Goal: Information Seeking & Learning: Learn about a topic

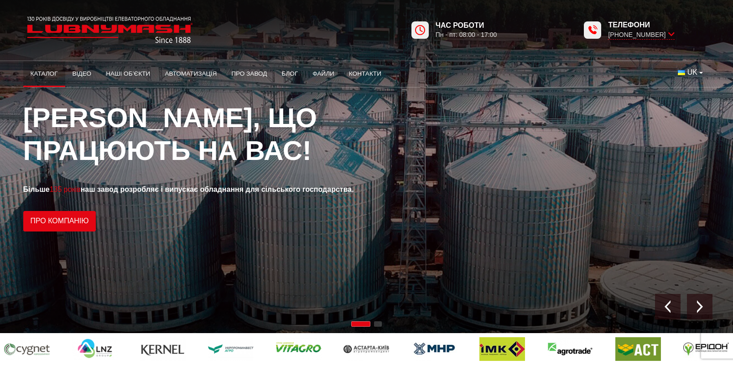
click at [47, 70] on link "Каталог" at bounding box center [44, 74] width 42 height 20
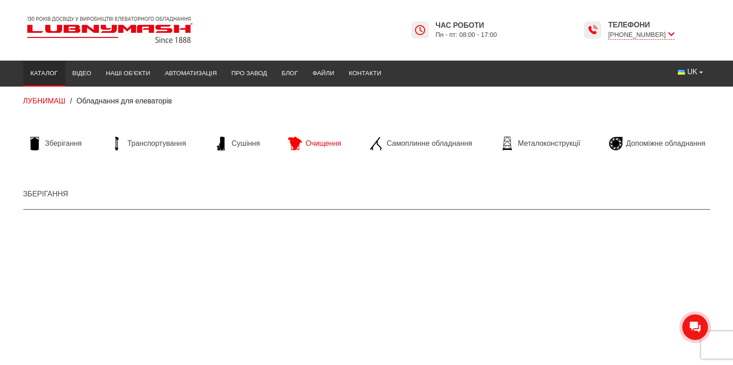
click at [331, 145] on span "Очищення" at bounding box center [323, 144] width 36 height 10
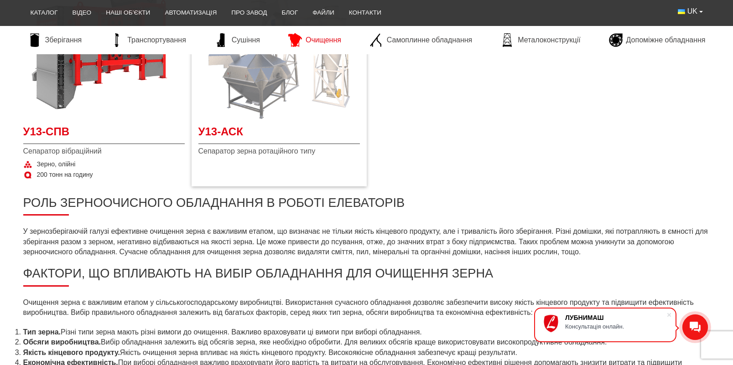
scroll to position [137, 0]
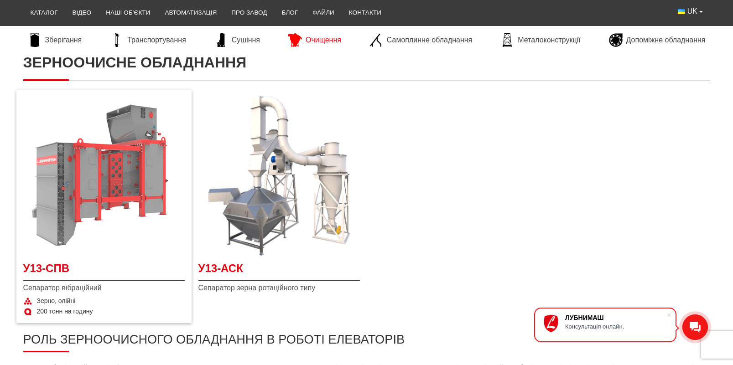
click at [114, 195] on img at bounding box center [103, 175] width 161 height 161
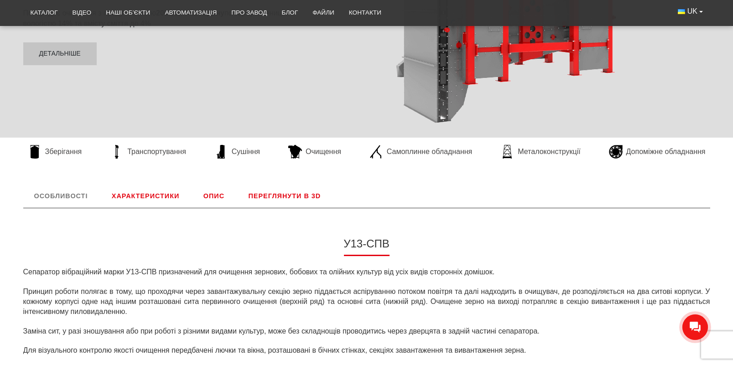
scroll to position [228, 0]
click at [137, 196] on link "Характеристики" at bounding box center [145, 196] width 89 height 24
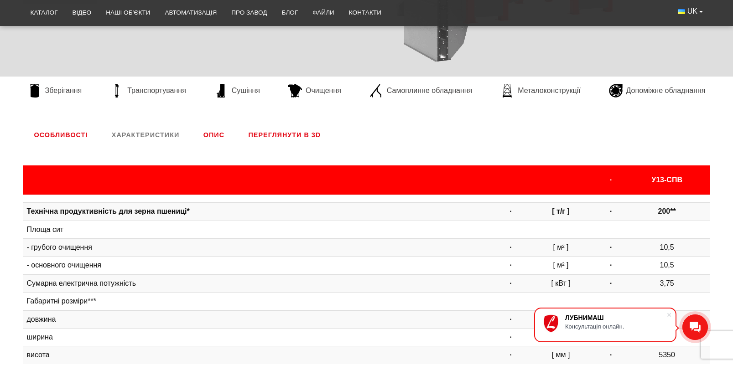
click at [218, 142] on link "Опис" at bounding box center [213, 135] width 43 height 24
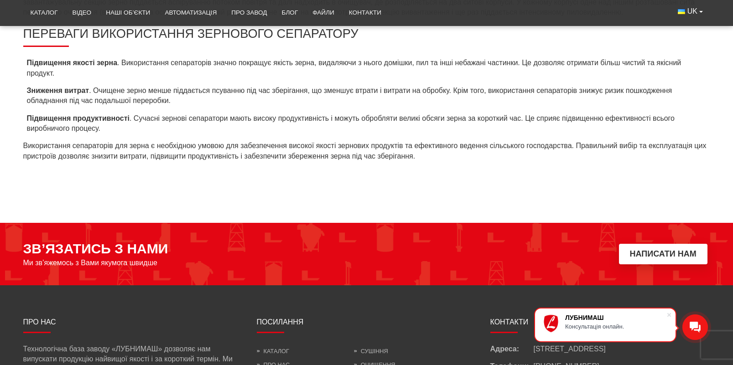
scroll to position [334, 0]
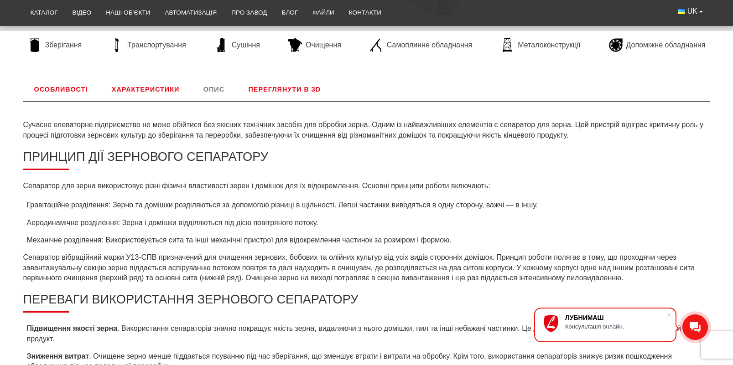
click at [304, 88] on link "Переглянути в 3D" at bounding box center [285, 89] width 94 height 24
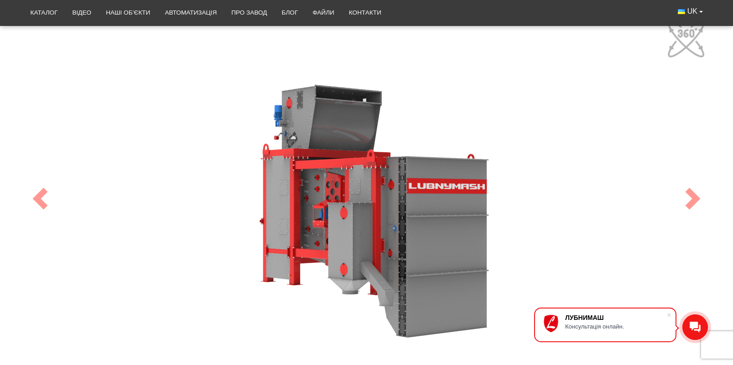
scroll to position [471, 0]
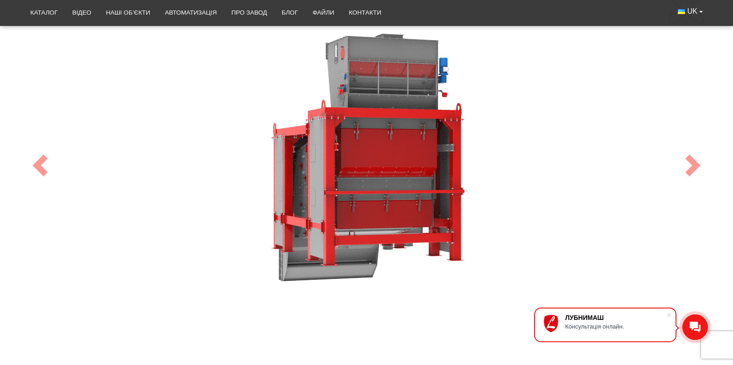
drag, startPoint x: 403, startPoint y: 235, endPoint x: 260, endPoint y: 162, distance: 160.0
click at [257, 163] on div "100" at bounding box center [367, 165] width 684 height 365
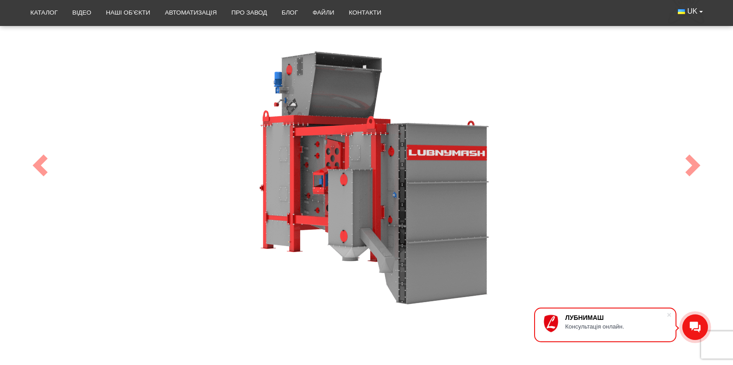
drag, startPoint x: 330, startPoint y: 184, endPoint x: 222, endPoint y: 188, distance: 108.1
click at [222, 188] on div "100" at bounding box center [367, 165] width 684 height 365
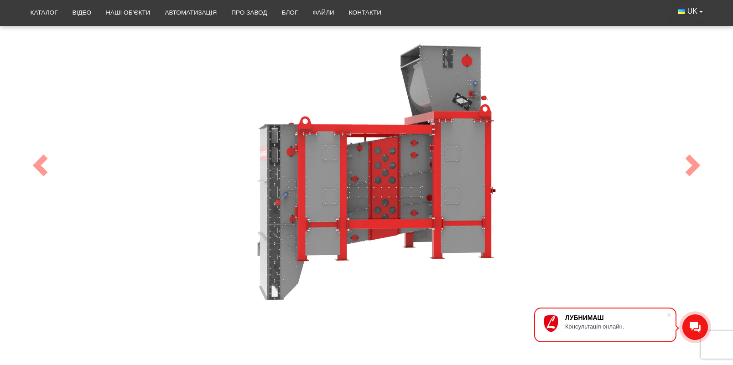
drag, startPoint x: 379, startPoint y: 194, endPoint x: 284, endPoint y: 210, distance: 97.1
click at [284, 210] on div "100" at bounding box center [367, 165] width 684 height 365
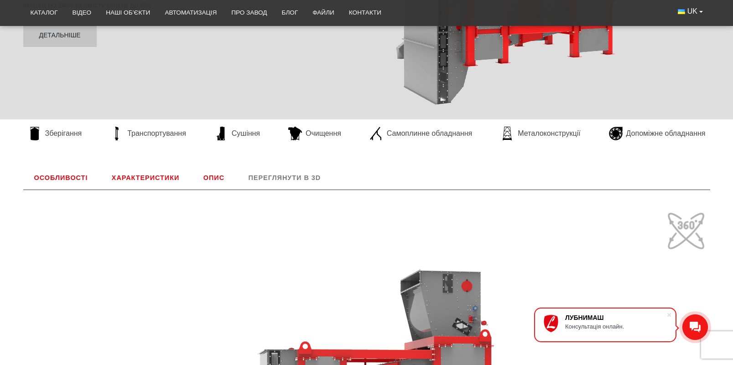
scroll to position [243, 0]
